Goal: Task Accomplishment & Management: Manage account settings

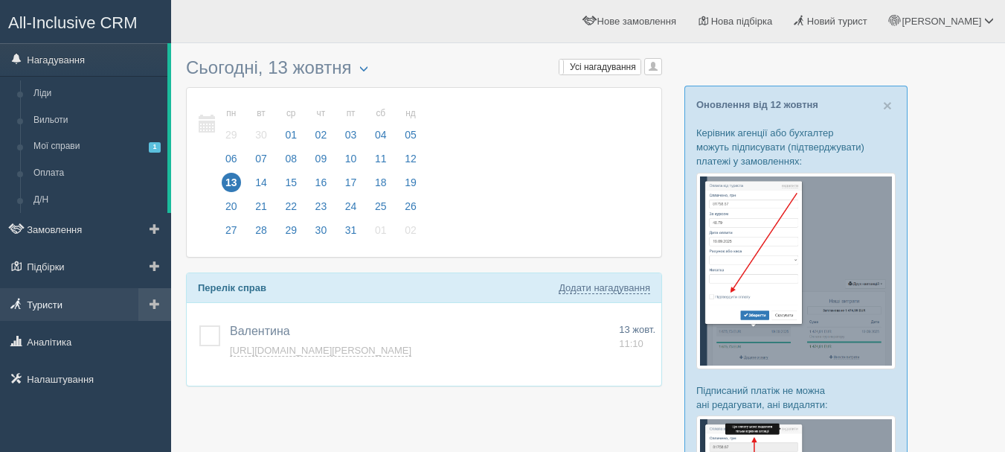
click at [68, 304] on link "Туристи" at bounding box center [85, 304] width 171 height 33
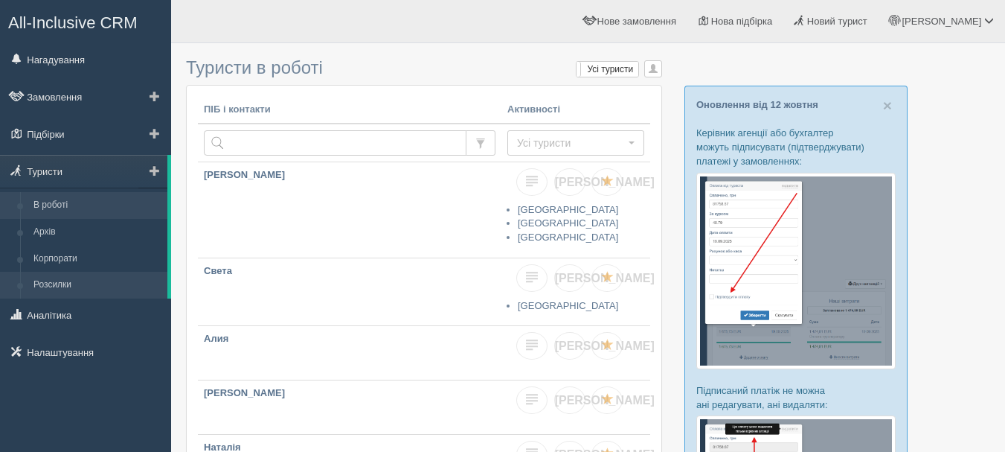
click at [89, 281] on link "Розсилки" at bounding box center [97, 285] width 141 height 27
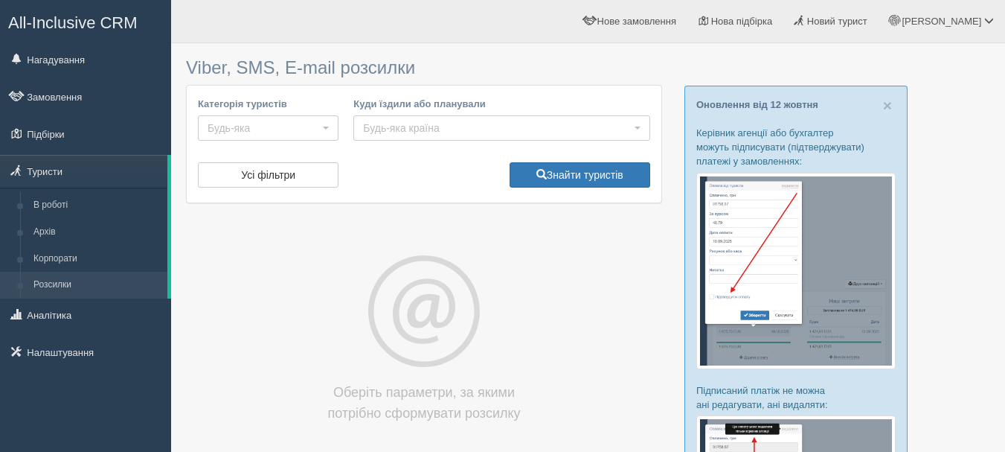
select select
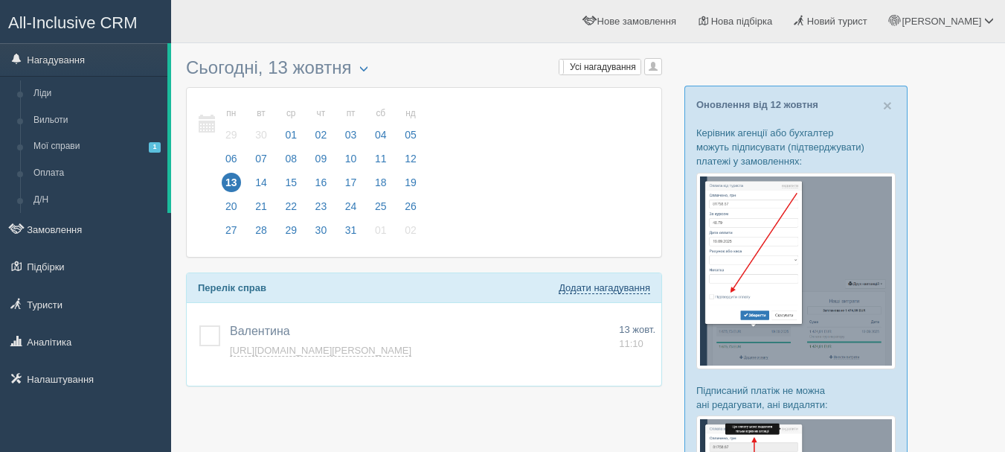
click at [639, 286] on link "Додати нагадування" at bounding box center [605, 288] width 92 height 12
select select "13"
select select "10"
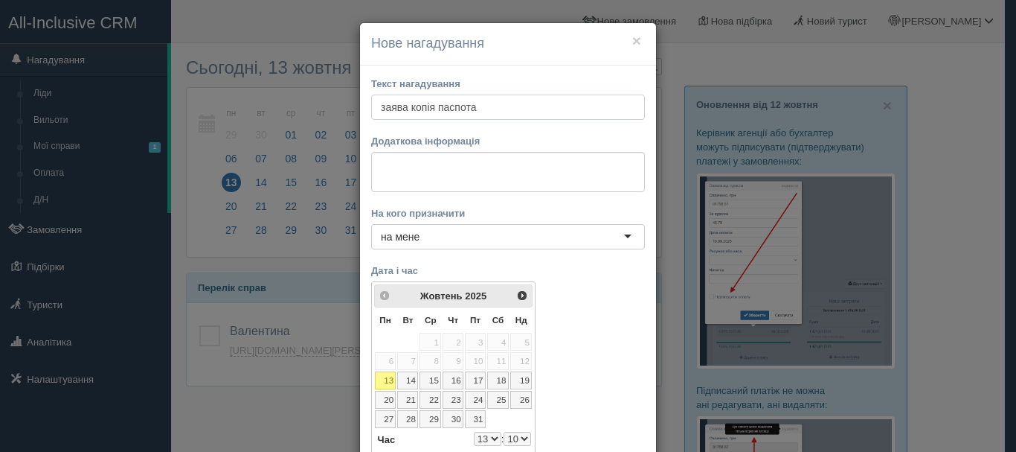
click at [464, 110] on input "заява копія паспота" at bounding box center [508, 106] width 274 height 25
type input "заява копія паспорта"
click at [483, 432] on select "0 1 2 3 4 5 6 7 8 9 10 11 12 13 14 15 16 17 18 19 20 21 22 23" at bounding box center [488, 439] width 28 height 14
click at [485, 437] on select "0 1 2 3 4 5 6 7 8 9 10 11 12 13 14 15 16 17 18 19 20 21 22 23" at bounding box center [488, 439] width 28 height 14
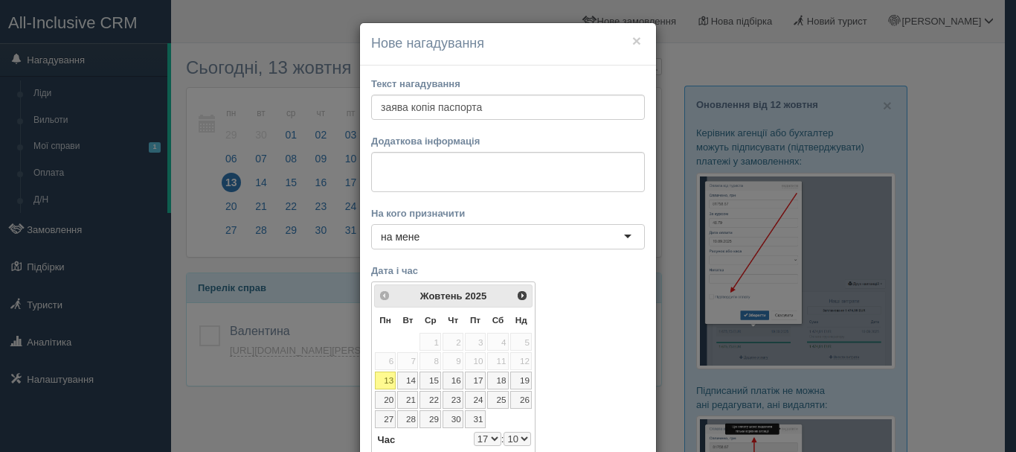
select select "17"
select select "10"
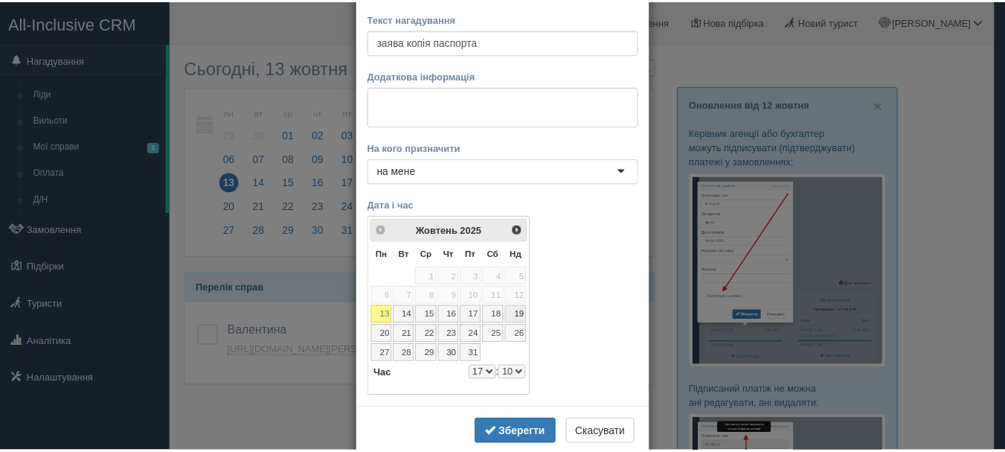
scroll to position [74, 0]
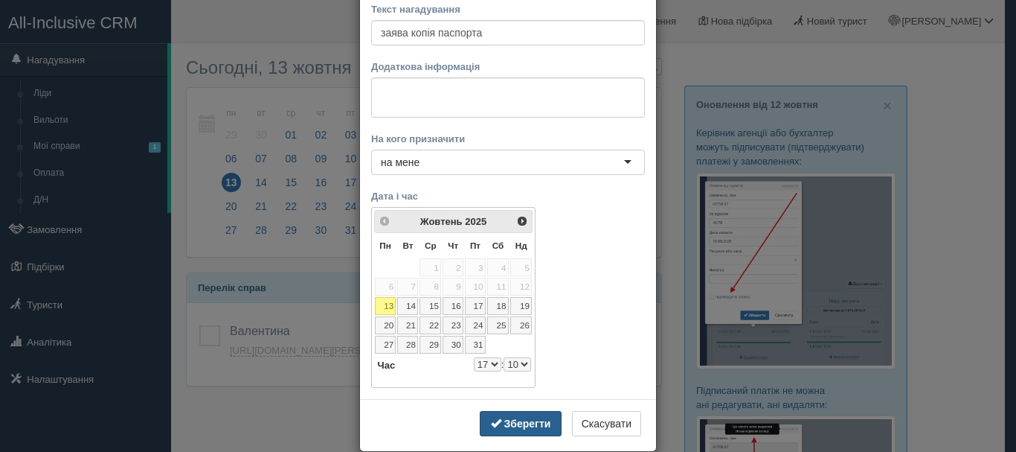
click at [495, 426] on span "button" at bounding box center [496, 422] width 10 height 10
